Goal: Find contact information: Find contact information

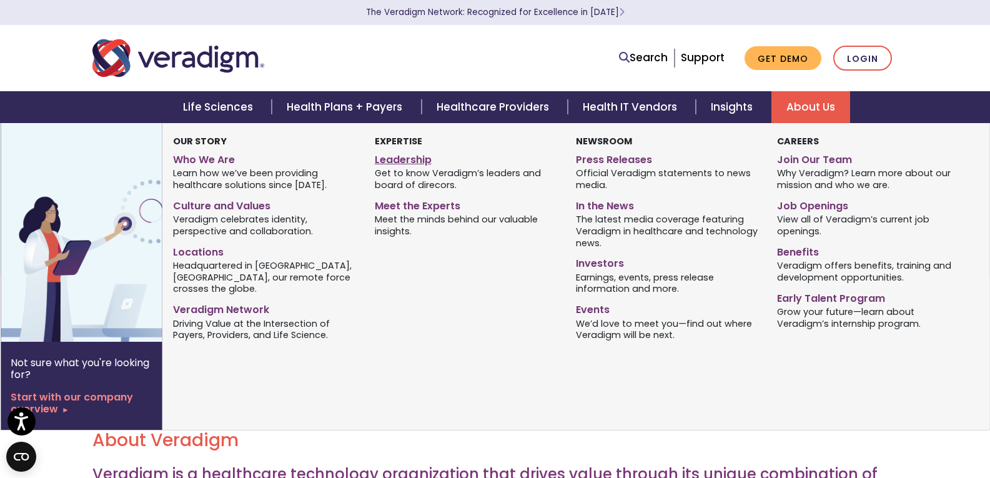
click at [397, 159] on link "Leadership" at bounding box center [466, 158] width 182 height 18
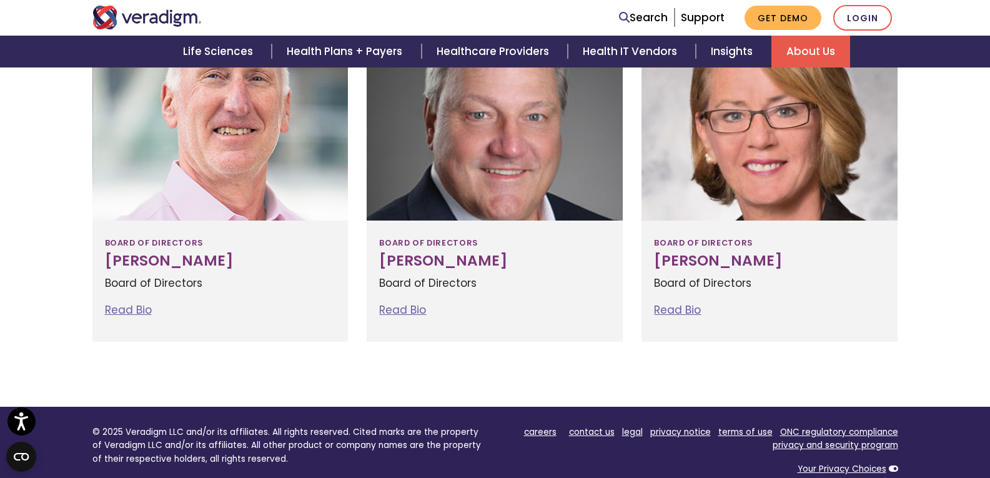
scroll to position [1633, 0]
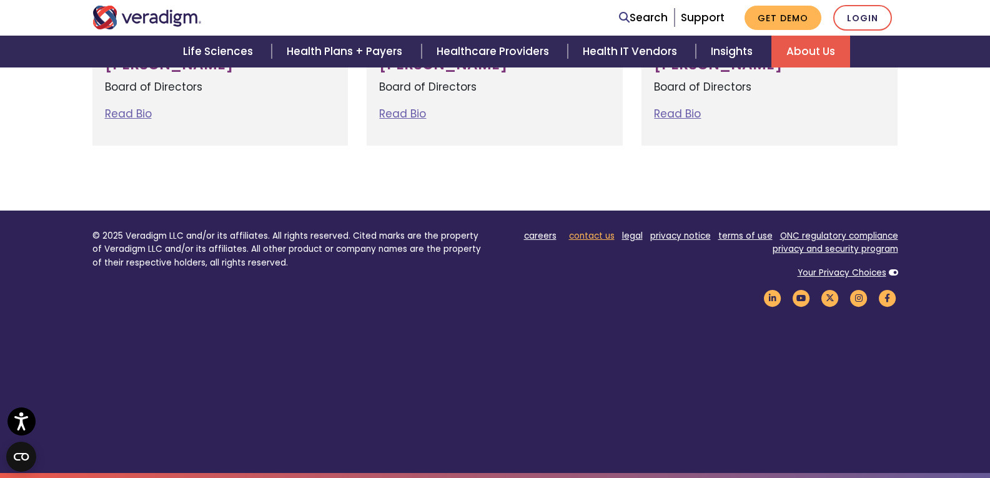
click at [596, 235] on link "contact us" at bounding box center [592, 236] width 46 height 12
